Goal: Check status: Check status

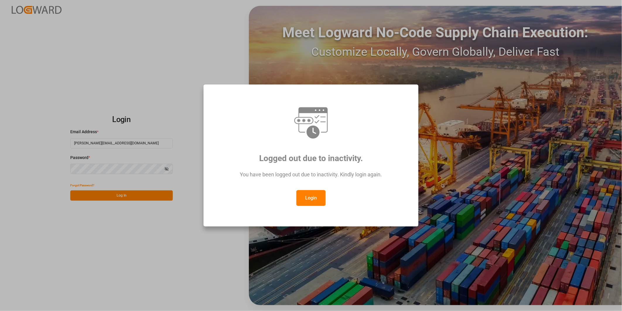
click at [309, 197] on button "Login" at bounding box center [311, 198] width 29 height 16
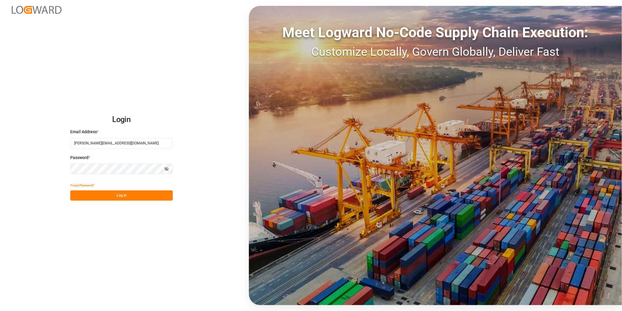
click at [137, 191] on button "Log In" at bounding box center [121, 195] width 103 height 10
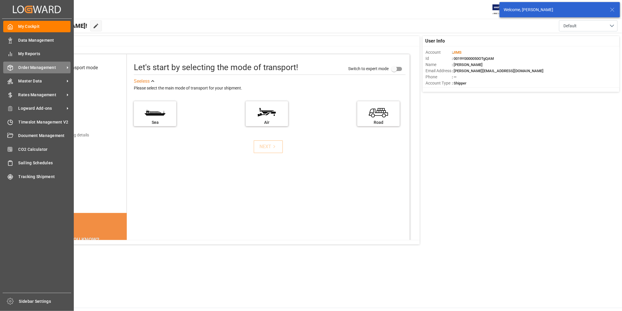
click at [33, 69] on span "Order Management" at bounding box center [41, 67] width 46 height 6
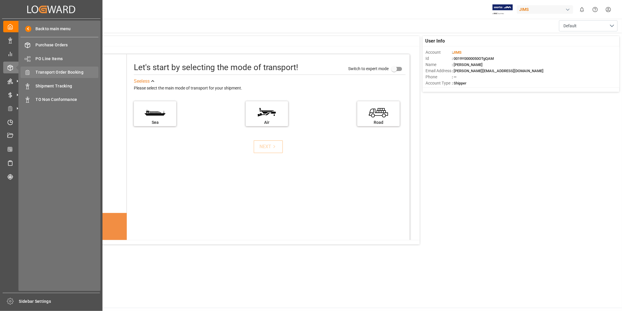
click at [48, 72] on span "Transport Order Booking" at bounding box center [67, 72] width 63 height 6
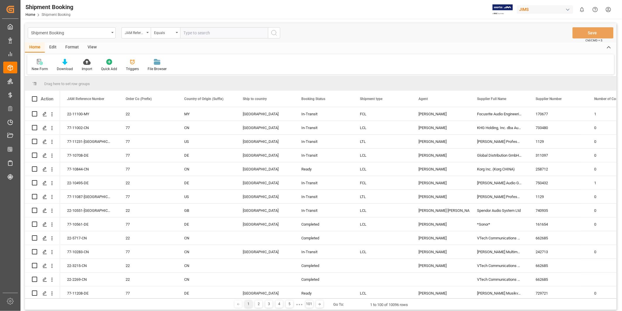
click at [207, 35] on input "text" at bounding box center [224, 32] width 88 height 11
paste input "77-10244-[GEOGRAPHIC_DATA]"
type input "77-10244-[GEOGRAPHIC_DATA]"
click at [273, 32] on icon "search button" at bounding box center [274, 32] width 7 height 7
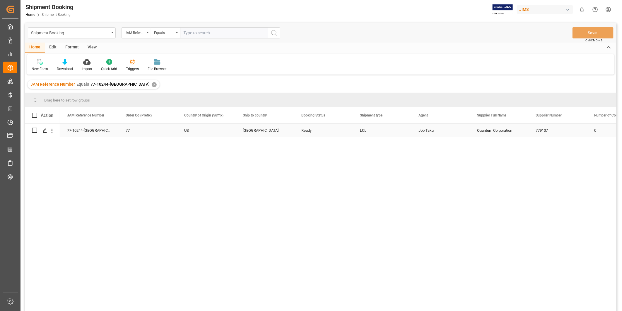
click at [487, 131] on div "Quantum Corporation" at bounding box center [499, 129] width 59 height 13
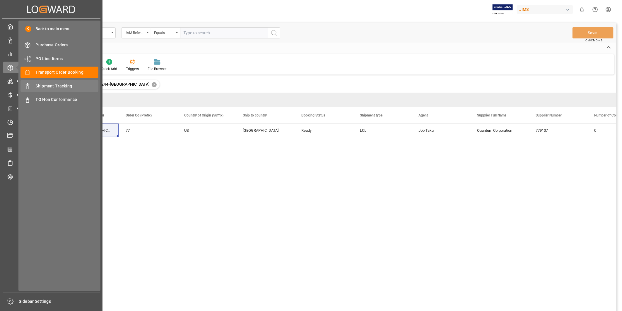
click at [53, 83] on span "Shipment Tracking" at bounding box center [67, 86] width 63 height 6
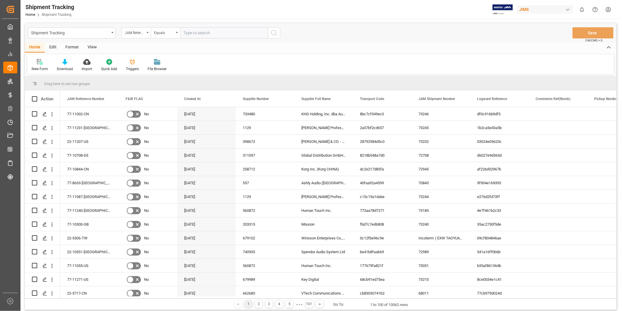
click at [200, 35] on input "text" at bounding box center [224, 32] width 88 height 11
paste input "77-10244-[GEOGRAPHIC_DATA]"
type input "77-10244-[GEOGRAPHIC_DATA]"
click at [280, 35] on button "search button" at bounding box center [274, 32] width 12 height 11
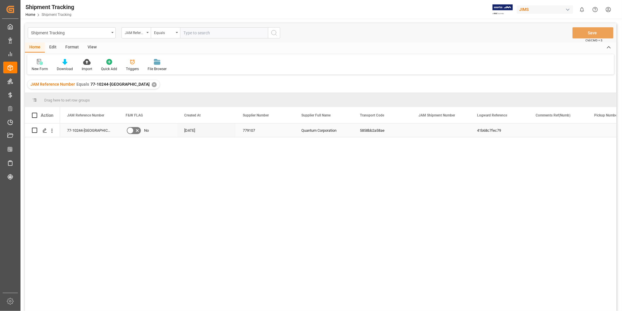
click at [288, 134] on div "779107" at bounding box center [265, 129] width 59 height 13
